Goal: Transaction & Acquisition: Obtain resource

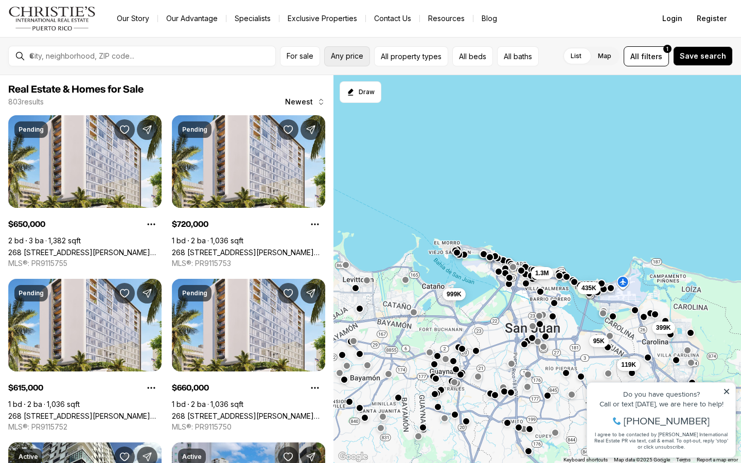
click at [346, 53] on span "Any price" at bounding box center [347, 56] width 32 height 8
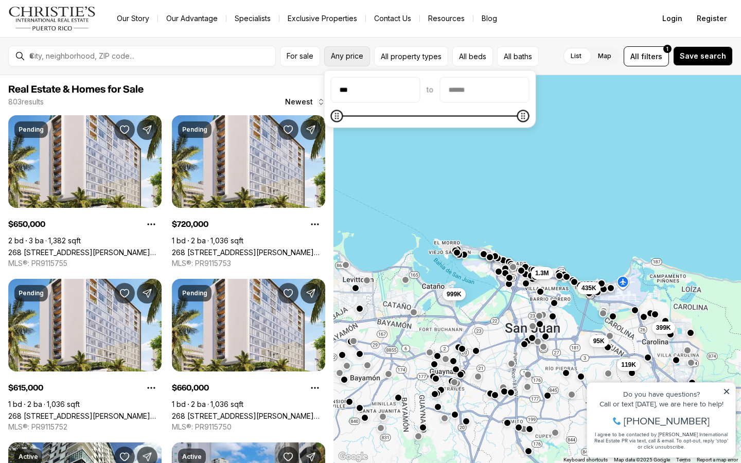
type input "**"
click at [461, 94] on input "priceMax" at bounding box center [485, 90] width 89 height 25
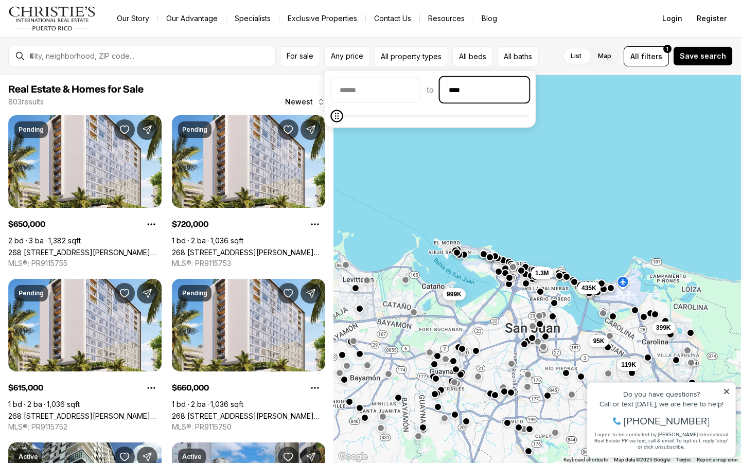
type input "******"
click at [315, 59] on button "For sale" at bounding box center [300, 56] width 40 height 20
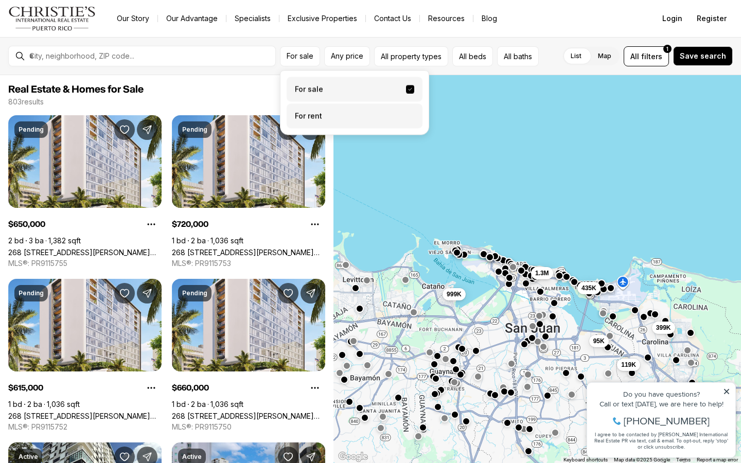
click at [321, 115] on label "For rent" at bounding box center [355, 116] width 136 height 25
click at [406, 112] on button "For rent" at bounding box center [410, 112] width 8 height 0
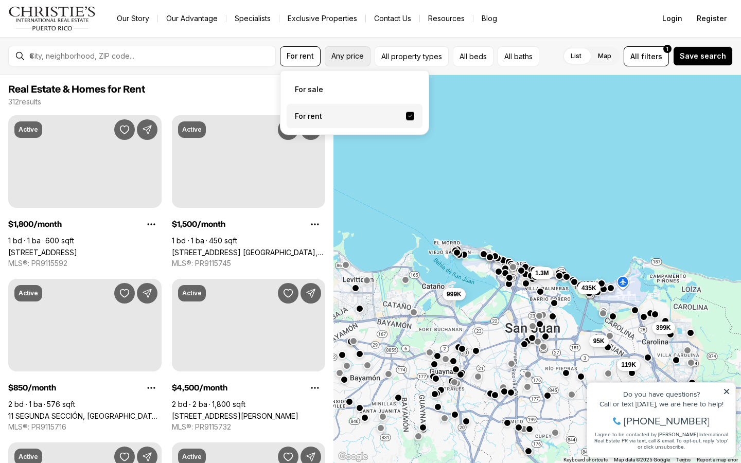
click at [344, 56] on span "Any price" at bounding box center [348, 56] width 32 height 8
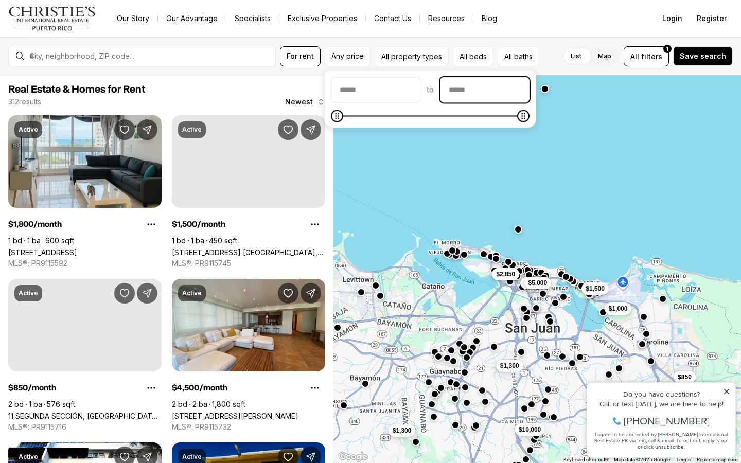
click at [496, 89] on input "priceMax" at bounding box center [485, 90] width 89 height 25
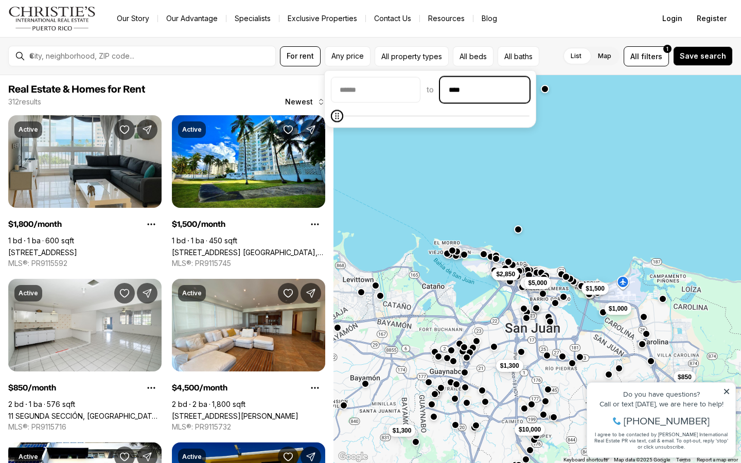
type input "******"
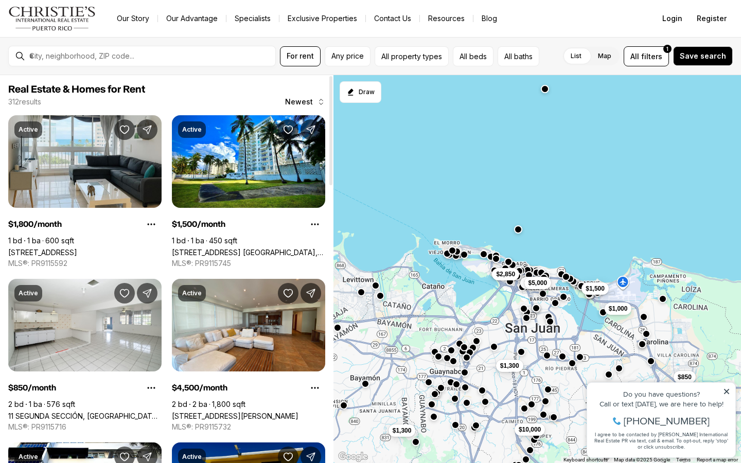
click at [296, 88] on span "Real Estate & Homes for Rent" at bounding box center [166, 89] width 317 height 12
click at [350, 57] on span "Any price" at bounding box center [348, 56] width 32 height 8
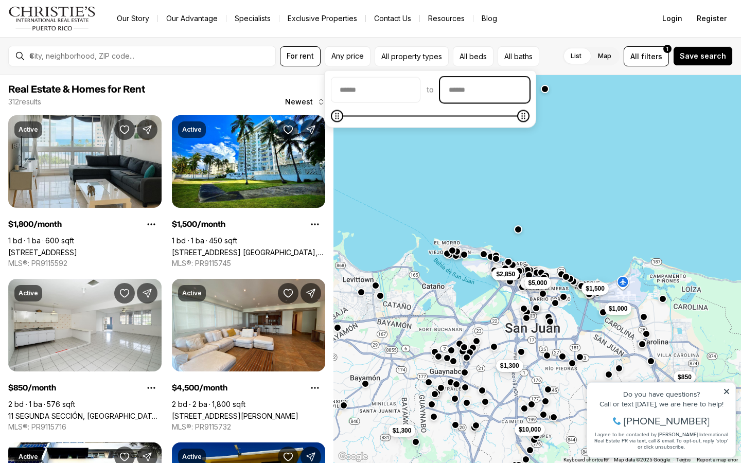
click at [502, 95] on input "priceMax" at bounding box center [485, 90] width 89 height 25
type input "******"
click at [709, 58] on span "Save search" at bounding box center [703, 56] width 46 height 8
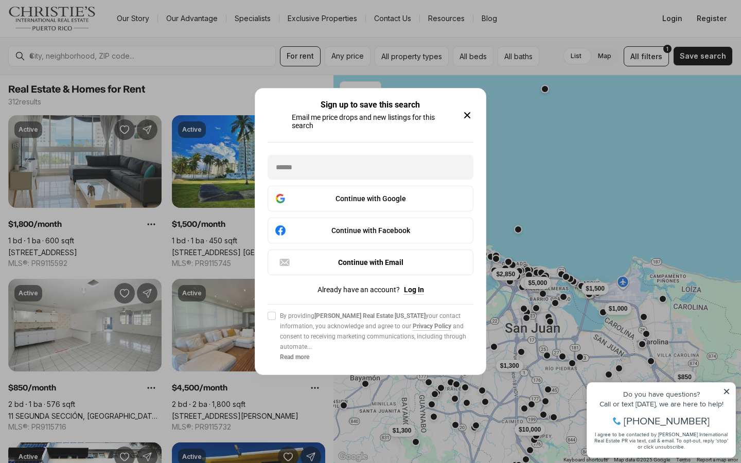
click at [471, 115] on icon "button" at bounding box center [467, 115] width 12 height 12
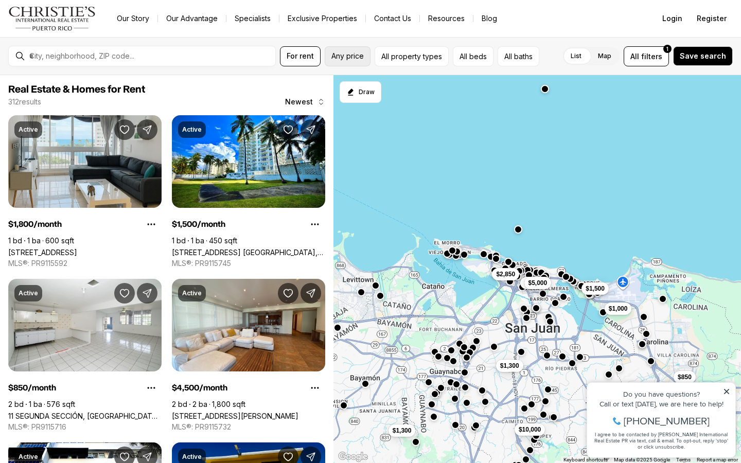
click at [358, 59] on span "Any price" at bounding box center [348, 56] width 32 height 8
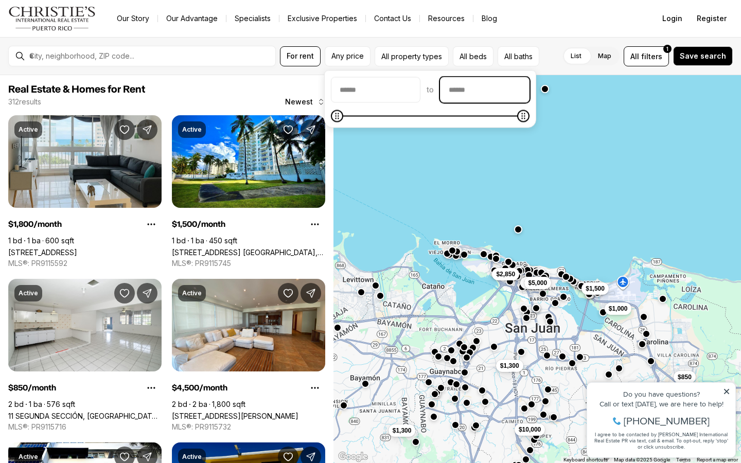
click at [485, 99] on input "priceMax" at bounding box center [485, 90] width 89 height 25
type input "******"
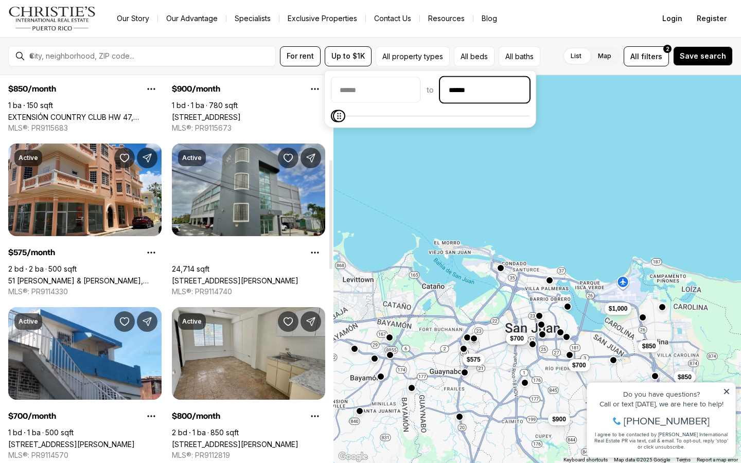
scroll to position [299, 0]
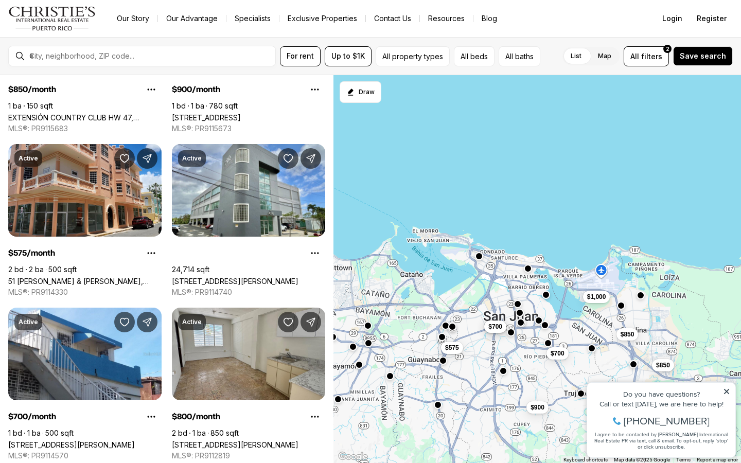
drag, startPoint x: 527, startPoint y: 316, endPoint x: 504, endPoint y: 304, distance: 26.0
click at [504, 304] on div "$1,000 $700 $850 $850 $900 $575 $800 $700" at bounding box center [538, 269] width 408 height 389
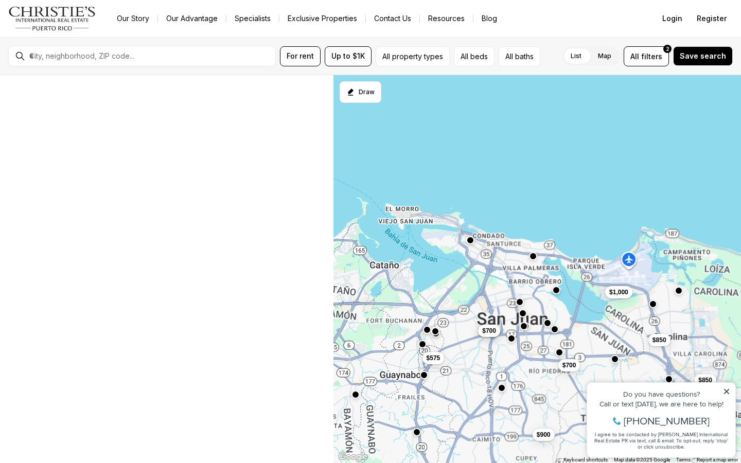
scroll to position [1, 0]
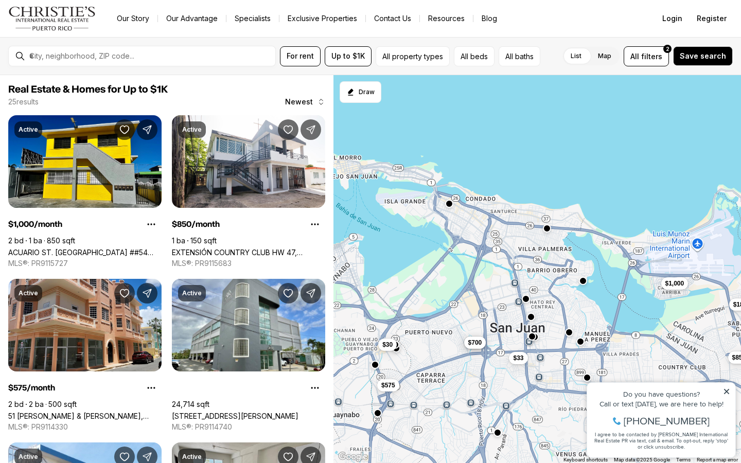
click at [584, 286] on div "$1,000 $700 $850 $575 $800 $700 $30 $33 $18" at bounding box center [538, 269] width 408 height 389
click at [585, 281] on button "button" at bounding box center [583, 279] width 8 height 8
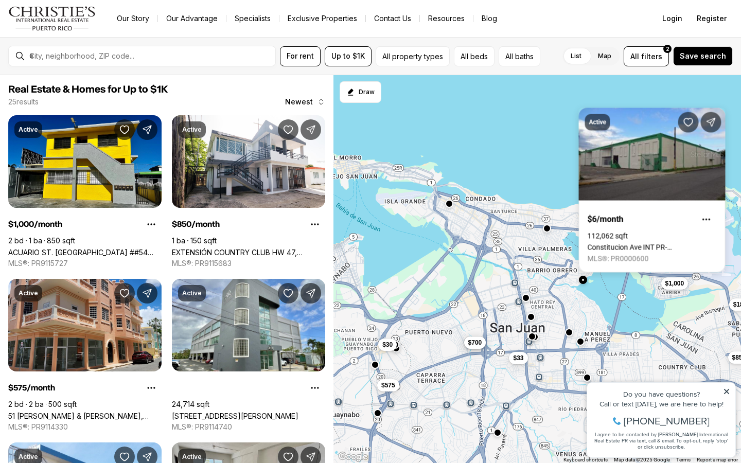
click at [528, 299] on button "button" at bounding box center [526, 298] width 8 height 8
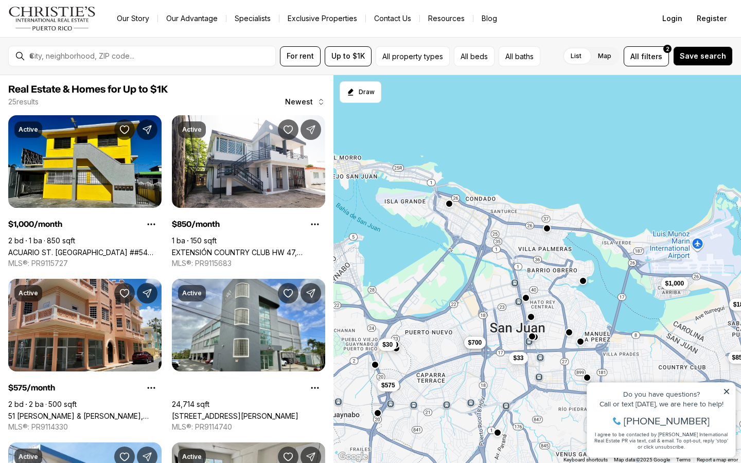
click at [528, 299] on button "button" at bounding box center [526, 298] width 8 height 8
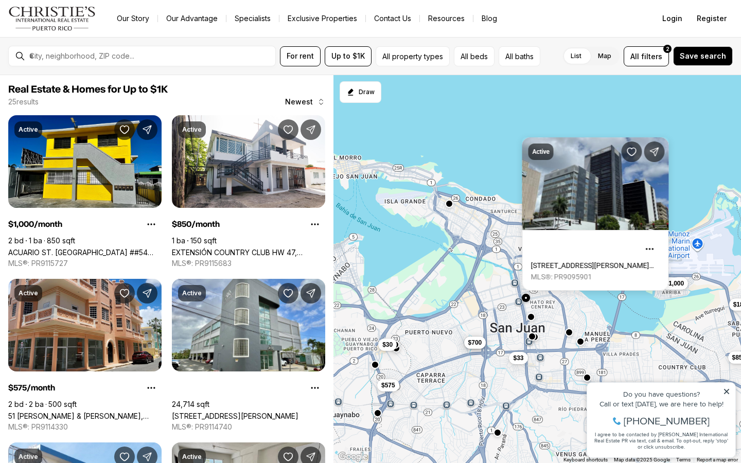
click at [454, 207] on div "$1,000 $700 $850 $575 $800 $700 $30 $33 $18" at bounding box center [538, 269] width 408 height 389
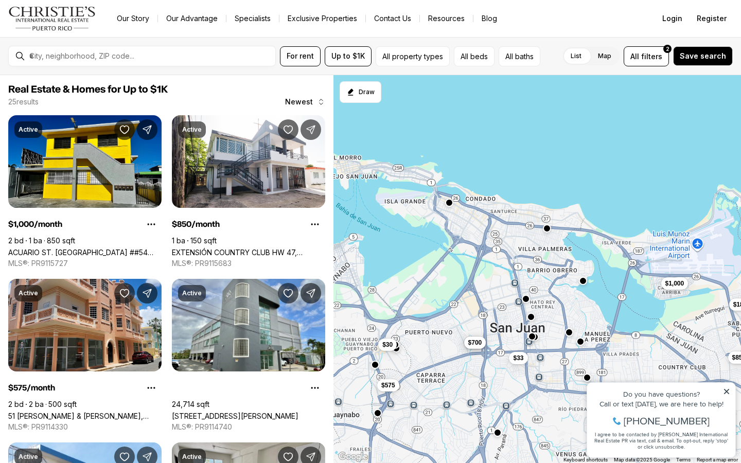
click at [450, 206] on button "button" at bounding box center [449, 203] width 8 height 8
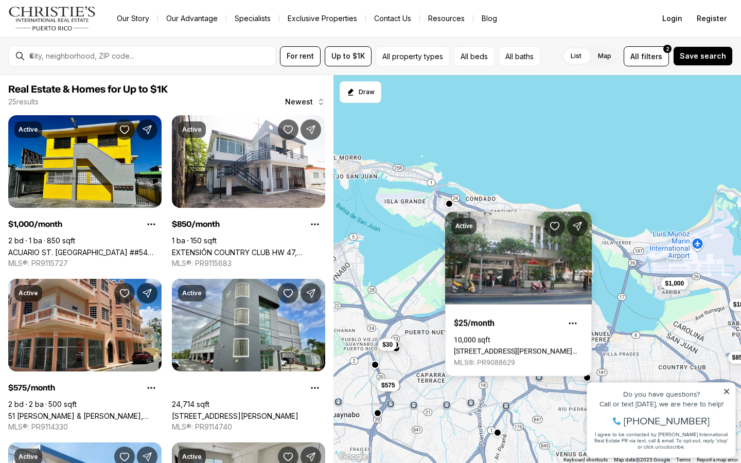
click at [563, 155] on div "$1,000 $700 $850 $575 $800 $700 $30 $33 $18" at bounding box center [538, 269] width 408 height 389
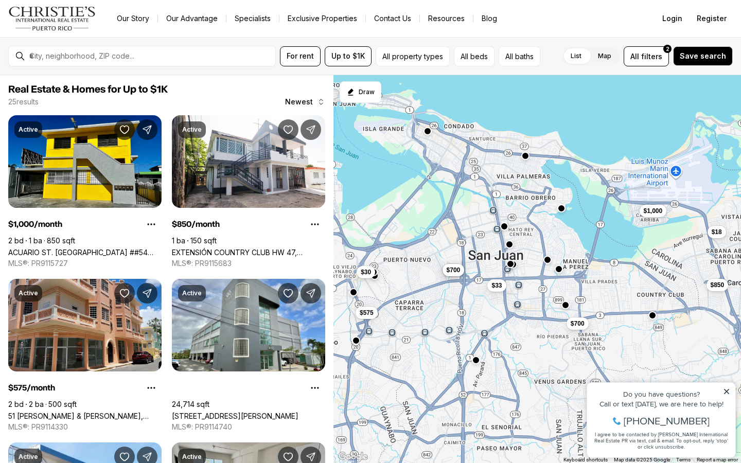
drag, startPoint x: 536, startPoint y: 202, endPoint x: 513, endPoint y: 126, distance: 80.3
click at [513, 126] on div "$1,000 $700 $850 $575 $800 $700 $30 $33 $18" at bounding box center [538, 269] width 408 height 389
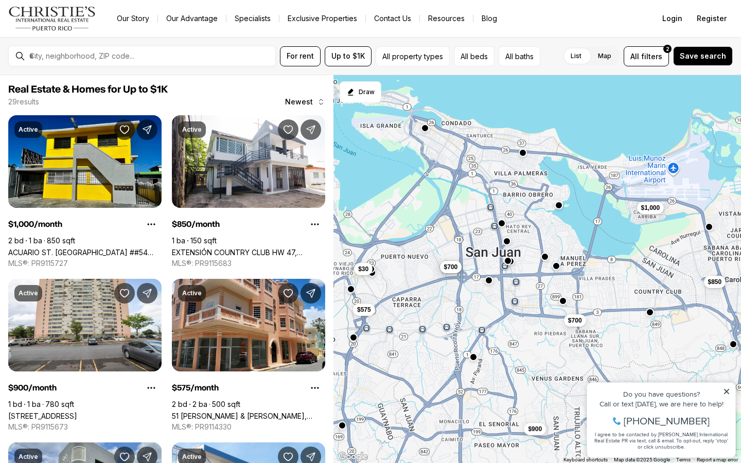
click at [565, 303] on button "button" at bounding box center [563, 301] width 8 height 8
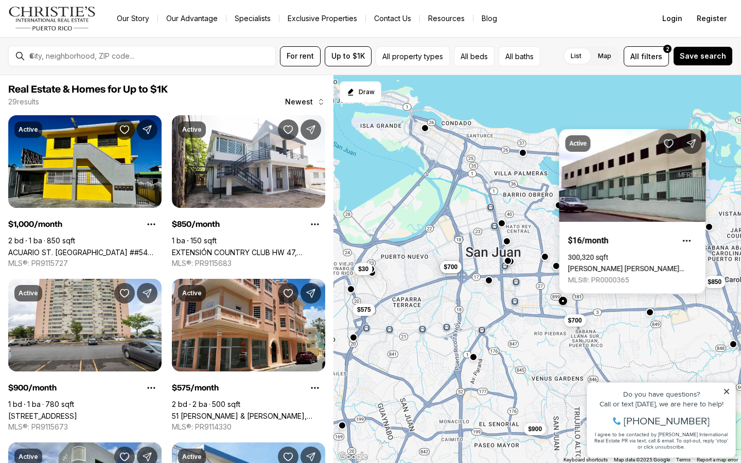
click at [610, 299] on div "$1,000 $700 $850 $575 $800 $700 $30 $900" at bounding box center [538, 269] width 408 height 389
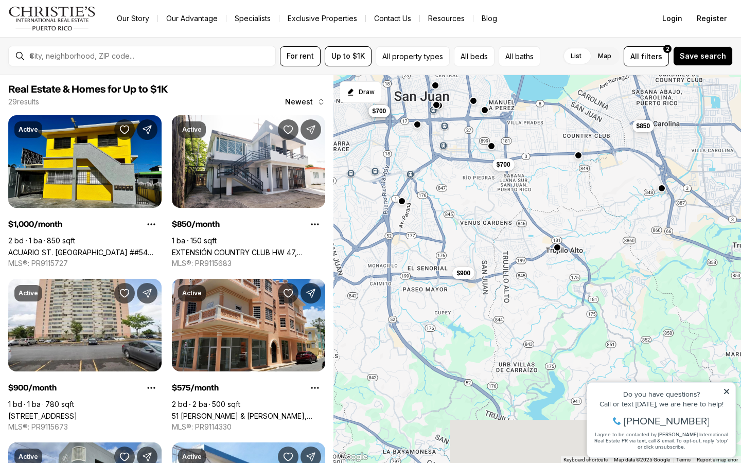
drag, startPoint x: 650, startPoint y: 315, endPoint x: 578, endPoint y: 159, distance: 172.1
click at [578, 159] on button "button" at bounding box center [579, 155] width 8 height 8
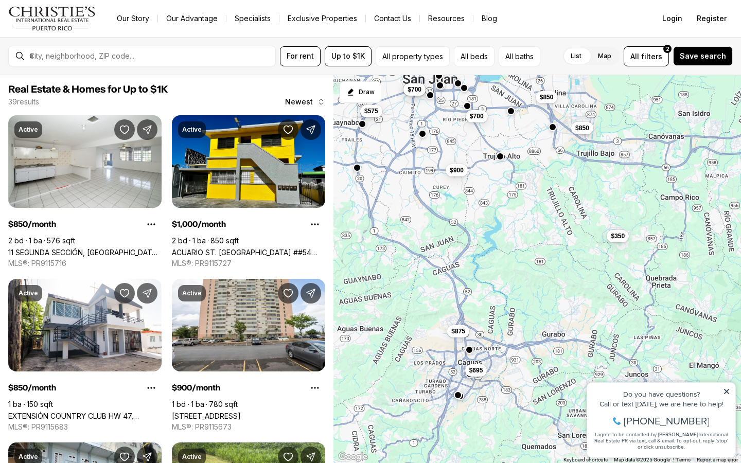
drag, startPoint x: 530, startPoint y: 241, endPoint x: 488, endPoint y: 175, distance: 78.0
click at [489, 175] on div "$700 $850 $800 $700 $900 $850 $1,000 $695 $350 $575 $875" at bounding box center [538, 269] width 408 height 389
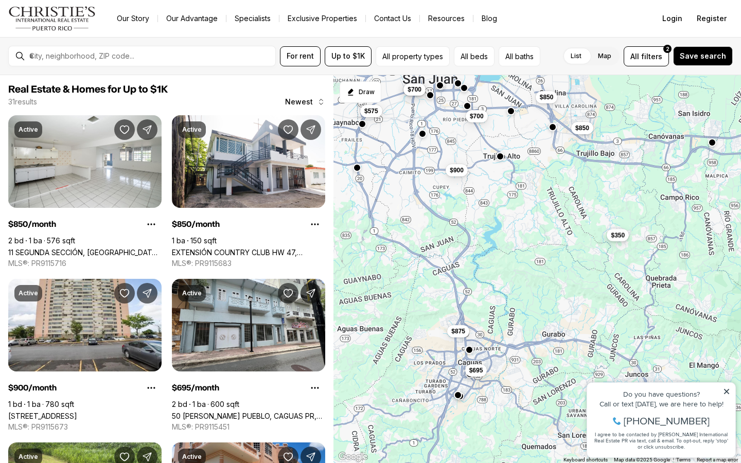
click at [623, 242] on div "$350" at bounding box center [618, 236] width 22 height 12
click at [618, 237] on span "$350" at bounding box center [618, 235] width 14 height 8
